Goal: Information Seeking & Learning: Check status

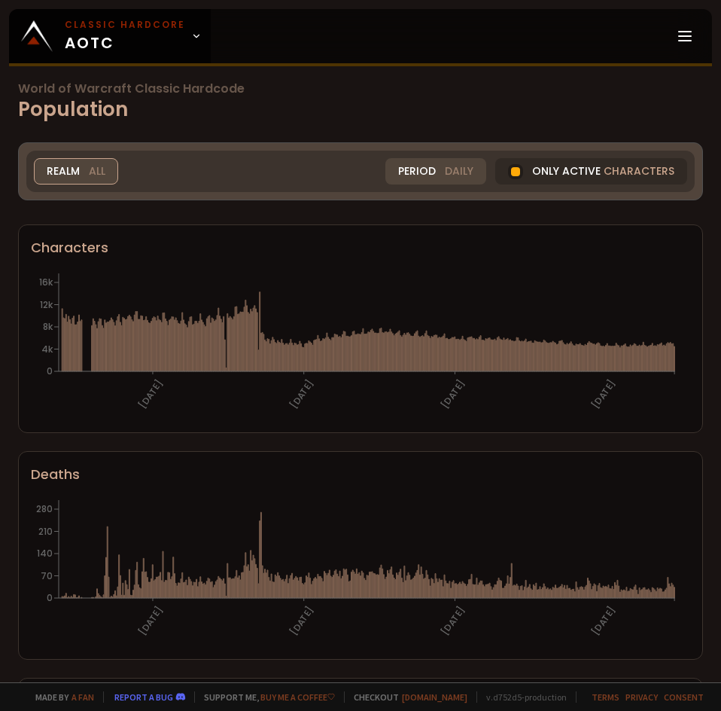
click at [70, 175] on div "Realm All" at bounding box center [76, 171] width 84 height 26
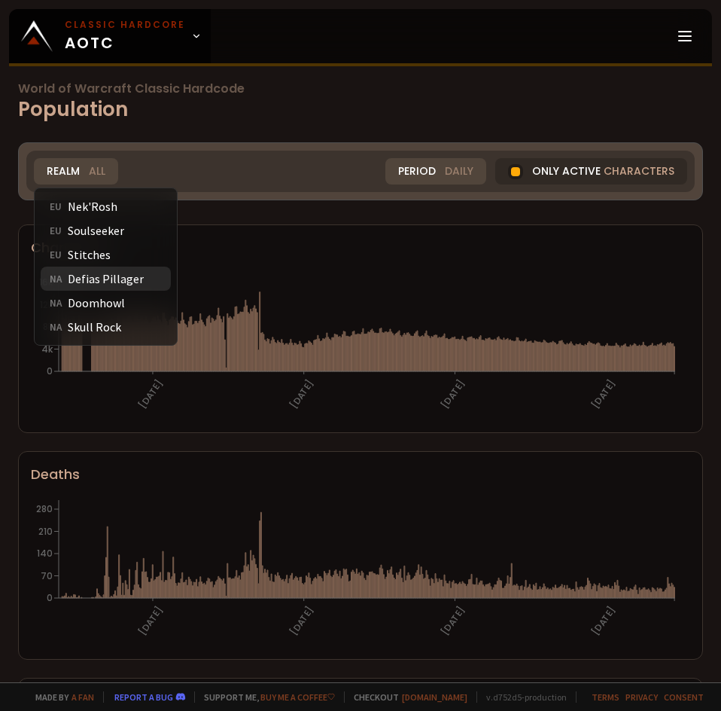
click at [92, 272] on div "NA Defias Pillager" at bounding box center [106, 278] width 130 height 24
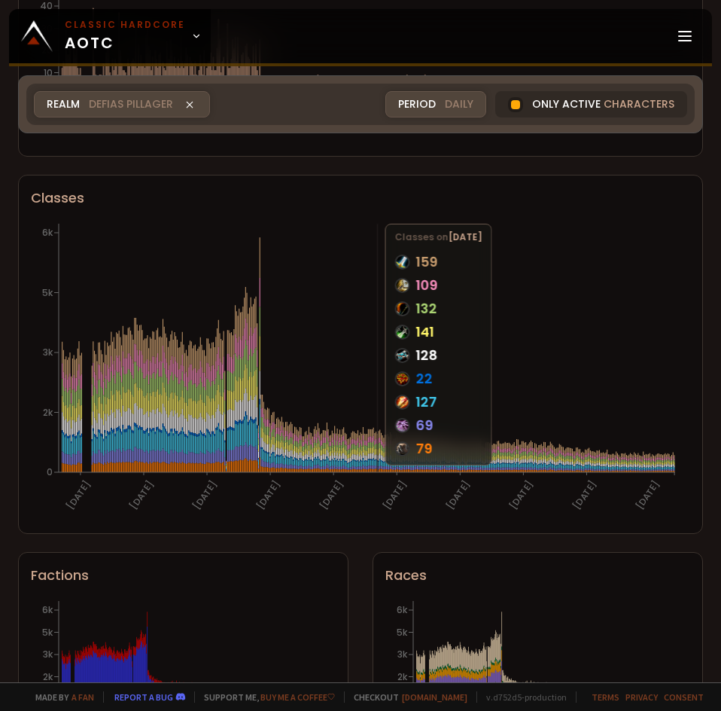
scroll to position [753, 0]
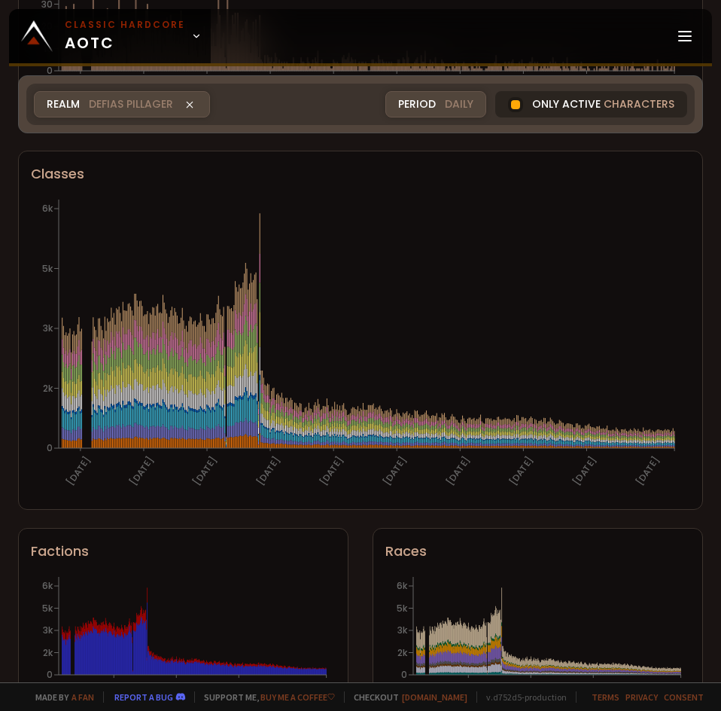
click at [571, 110] on div "Only active characters" at bounding box center [591, 104] width 192 height 26
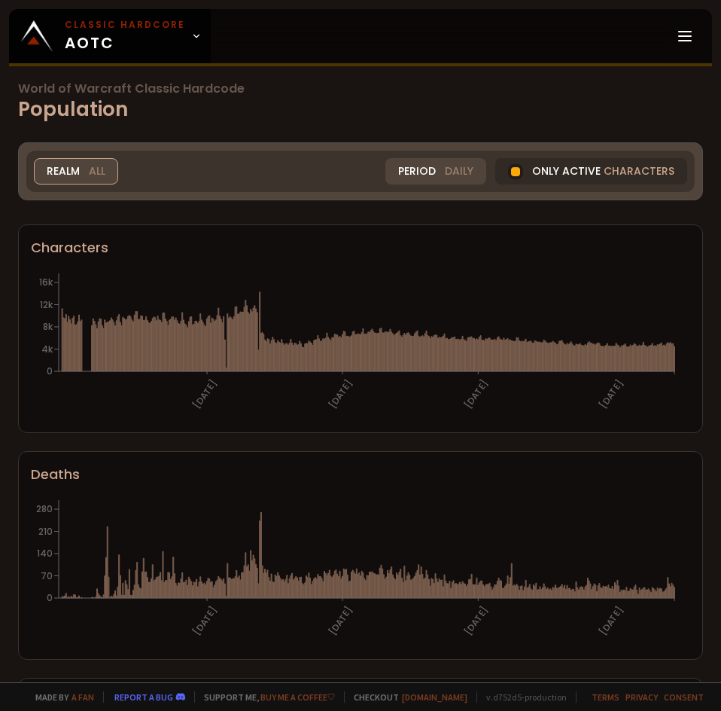
click at [47, 175] on div "Realm All" at bounding box center [76, 171] width 84 height 26
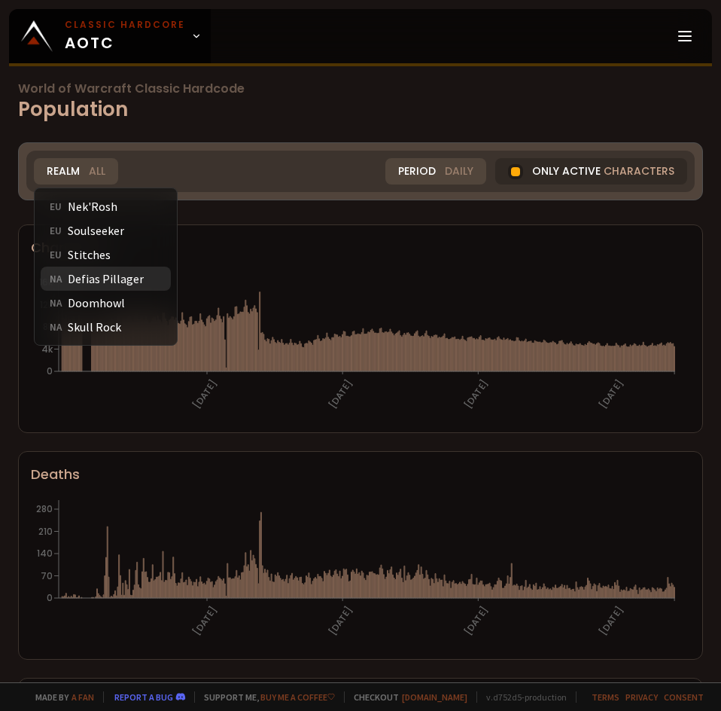
click at [85, 269] on div "NA Defias Pillager" at bounding box center [106, 278] width 130 height 24
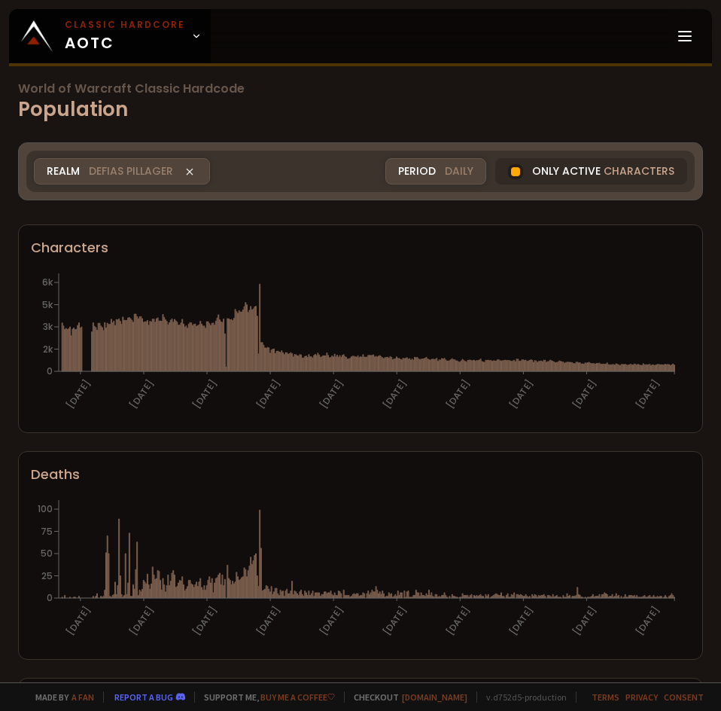
click at [435, 172] on div "Period Daily" at bounding box center [435, 171] width 101 height 26
click at [409, 218] on div "Daily" at bounding box center [409, 206] width 73 height 24
click at [408, 223] on div "World of Warcraft Classic Hardcode Population Realm Defias Pillager All Nek'Ros…" at bounding box center [360, 341] width 721 height 682
click at [445, 175] on span "Daily" at bounding box center [459, 171] width 29 height 16
click at [404, 239] on div "Weekly" at bounding box center [409, 230] width 73 height 24
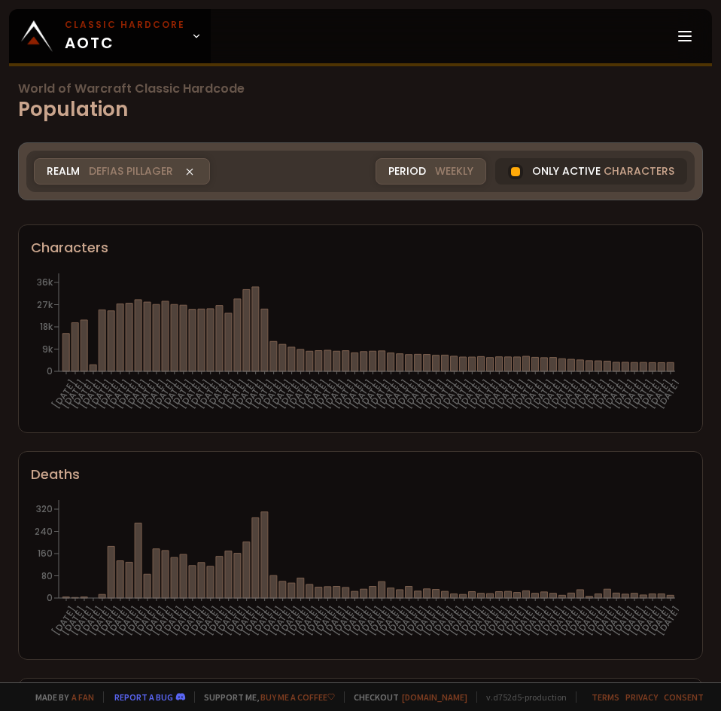
click at [479, 115] on h1 "World of Warcraft Classic Hardcode Population" at bounding box center [360, 103] width 685 height 41
